Goal: Task Accomplishment & Management: Complete application form

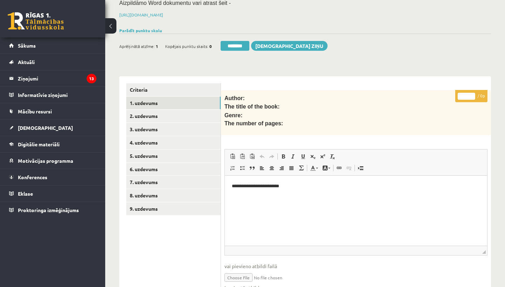
click at [150, 102] on link "1. uzdevums" at bounding box center [173, 103] width 94 height 13
click at [147, 114] on link "2. uzdevums" at bounding box center [173, 116] width 94 height 13
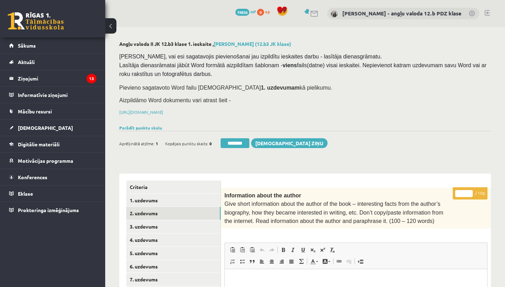
click at [152, 197] on link "1. uzdevums" at bounding box center [173, 200] width 94 height 13
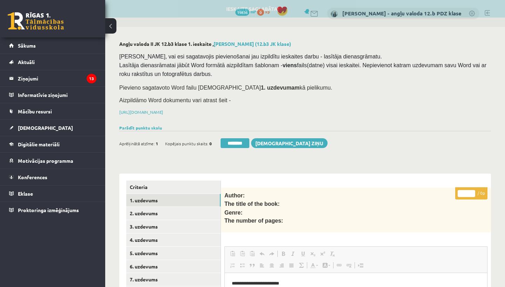
click at [143, 184] on link "Criteria" at bounding box center [173, 187] width 94 height 13
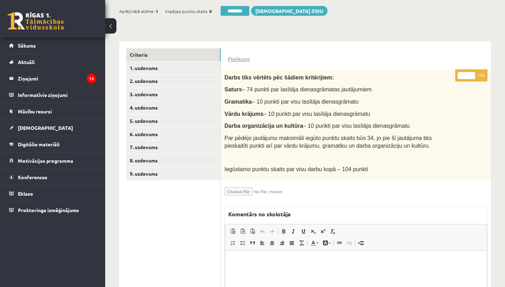
scroll to position [124, 0]
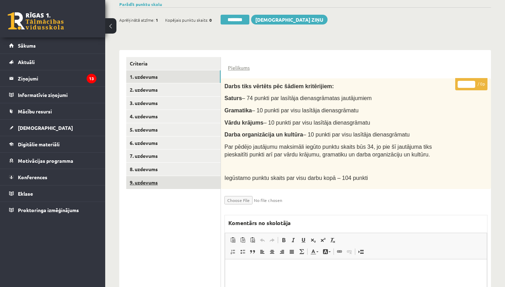
click at [156, 77] on link "1. uzdevums" at bounding box center [173, 76] width 94 height 13
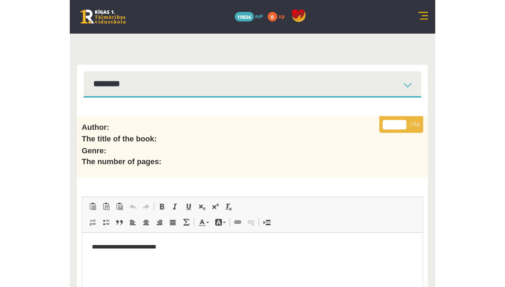
scroll to position [0, 0]
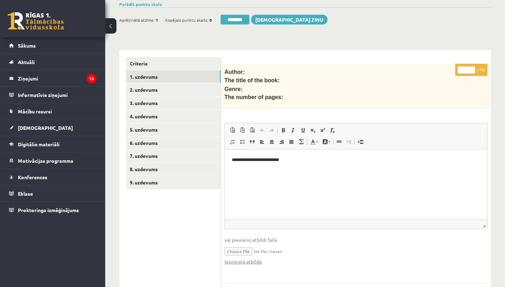
click at [149, 88] on link "2. uzdevums" at bounding box center [173, 89] width 94 height 13
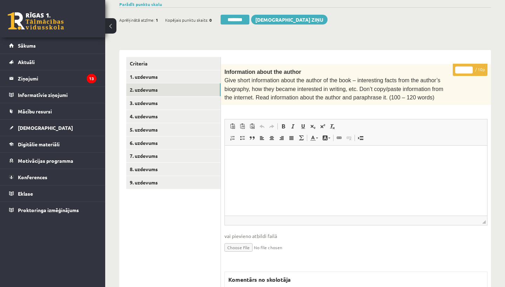
click at [464, 68] on input "*" at bounding box center [464, 70] width 18 height 7
type input "**"
click at [158, 101] on link "3. uzdevums" at bounding box center [173, 103] width 94 height 13
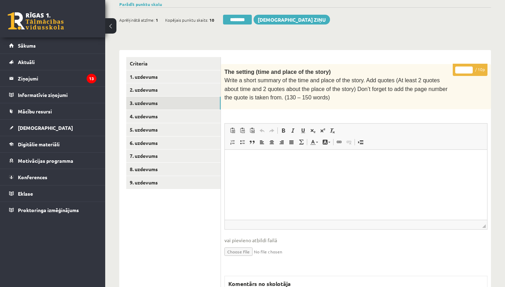
click at [465, 68] on input "*" at bounding box center [464, 70] width 18 height 7
type input "**"
click at [156, 113] on link "4. uzdevums" at bounding box center [173, 116] width 94 height 13
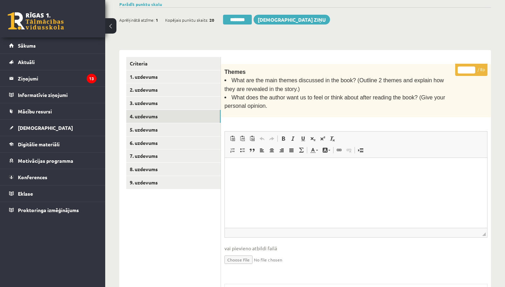
click at [468, 67] on input "*" at bounding box center [466, 70] width 18 height 7
type input "*"
click at [148, 125] on link "5. uzdevums" at bounding box center [173, 129] width 94 height 13
